Goal: Task Accomplishment & Management: Manage account settings

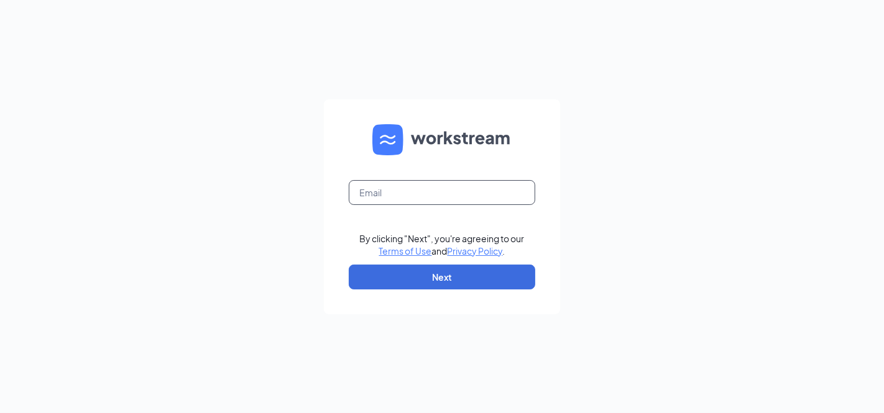
click at [405, 193] on input "text" at bounding box center [442, 192] width 187 height 25
type input "makenzie507@yahoo.com"
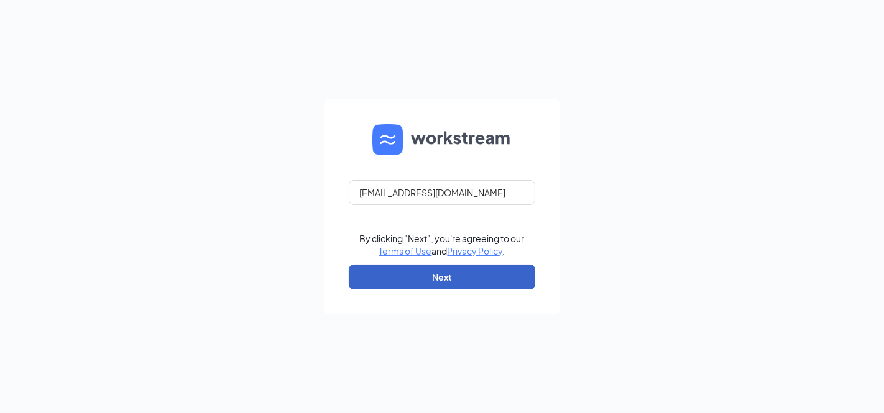
click at [403, 288] on button "Next" at bounding box center [442, 277] width 187 height 25
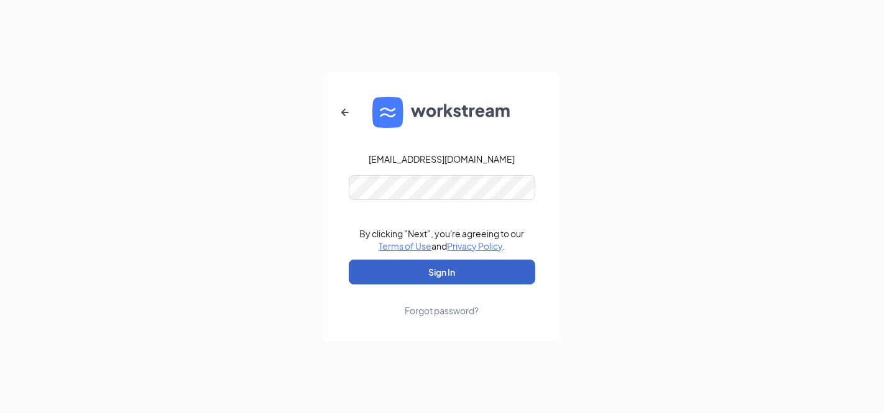
click at [479, 270] on button "Sign In" at bounding box center [442, 272] width 187 height 25
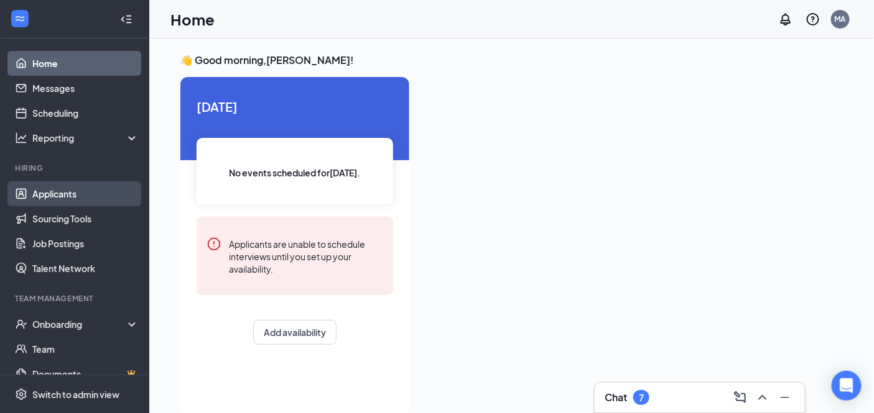
click at [53, 203] on link "Applicants" at bounding box center [85, 194] width 106 height 25
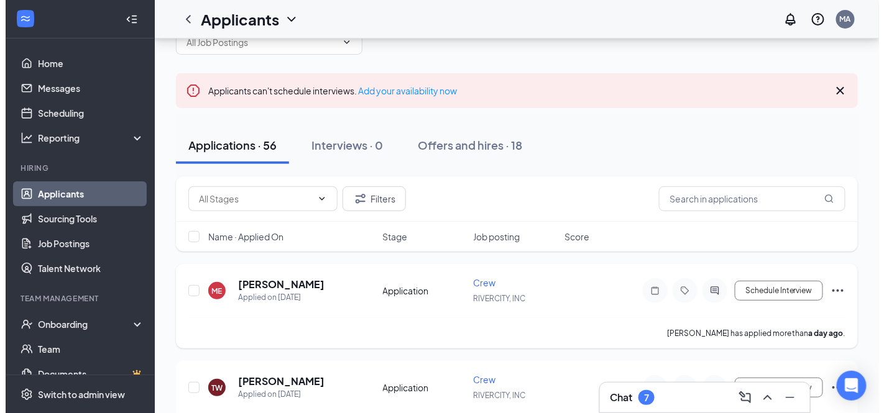
scroll to position [69, 0]
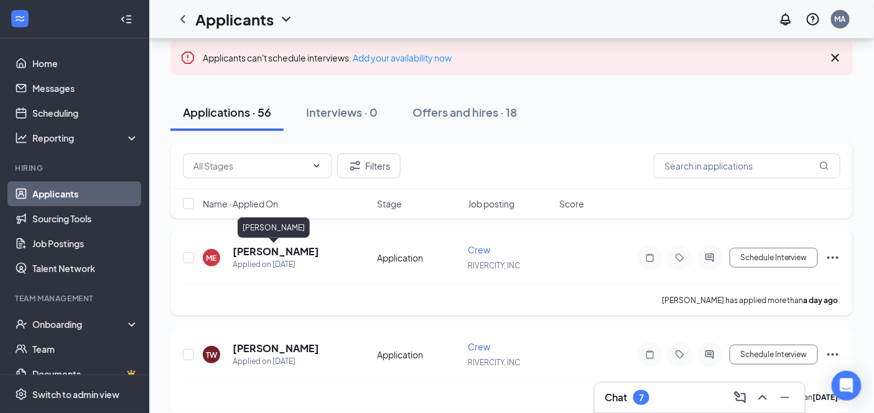
click at [280, 251] on h5 "[PERSON_NAME]" at bounding box center [276, 252] width 86 height 14
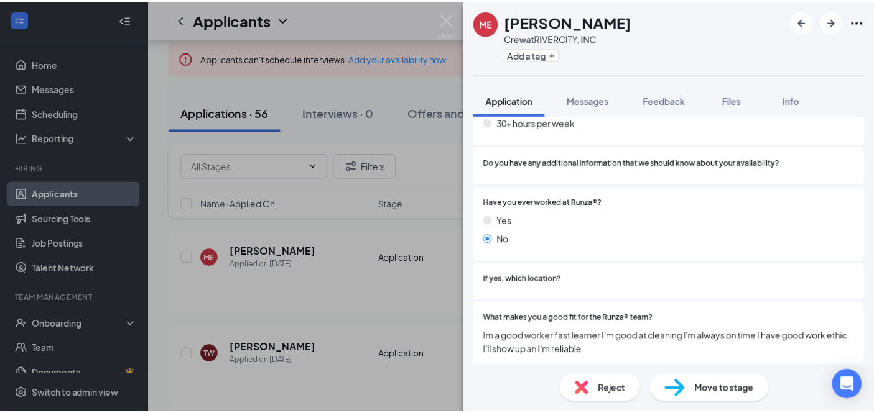
scroll to position [869, 0]
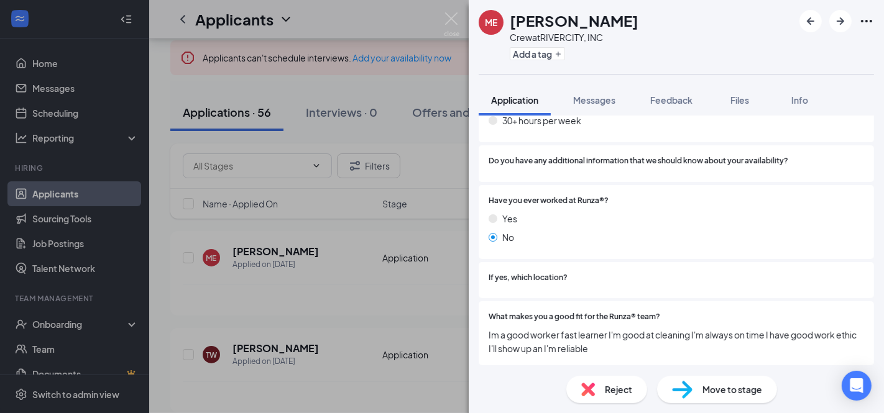
click at [384, 347] on div "ME [PERSON_NAME] Crew at RIVERCITY, INC Add a tag Application Messages Feedback…" at bounding box center [442, 206] width 884 height 413
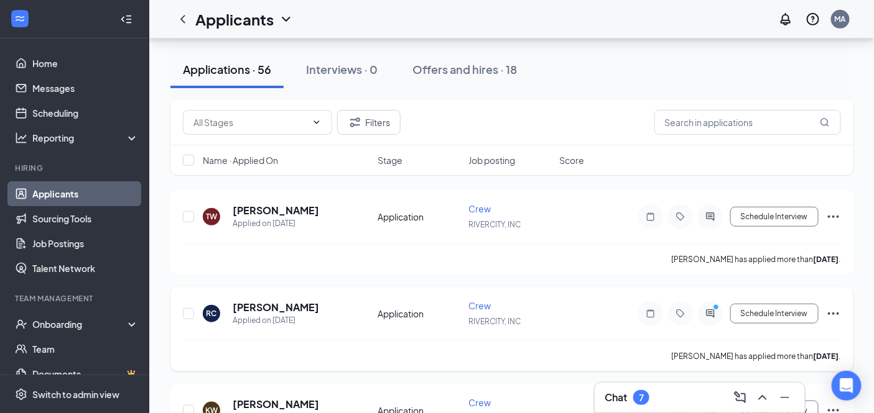
scroll to position [276, 0]
